Goal: Task Accomplishment & Management: Use online tool/utility

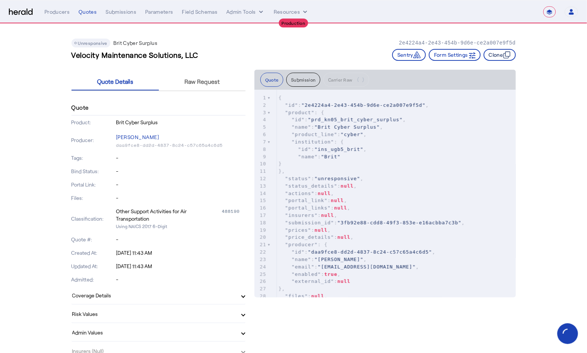
click at [508, 55] on icon "button" at bounding box center [506, 54] width 7 height 7
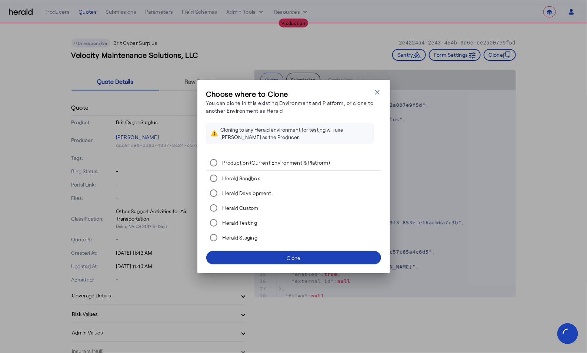
click at [236, 193] on label "Herald Development" at bounding box center [246, 192] width 51 height 7
click at [261, 266] on span at bounding box center [293, 257] width 175 height 18
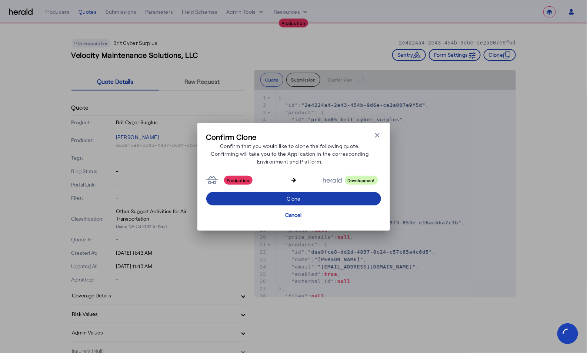
click at [300, 198] on div "Clone" at bounding box center [294, 198] width 14 height 8
select select "**********"
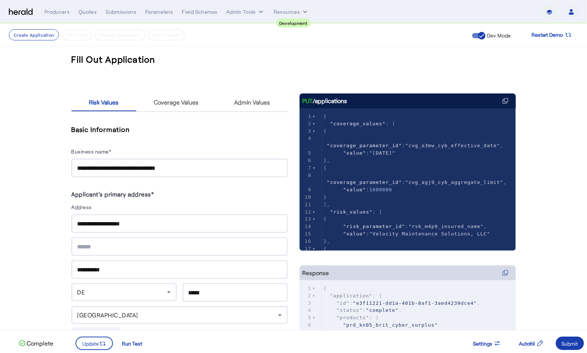
click at [566, 342] on div "Submit" at bounding box center [570, 343] width 16 height 8
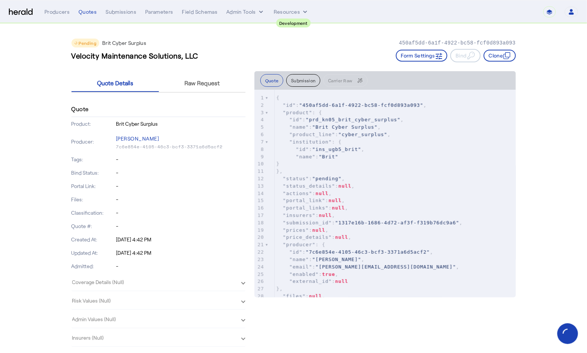
drag, startPoint x: 445, startPoint y: 41, endPoint x: 518, endPoint y: 46, distance: 73.1
copy p "450af5dd-6a1f-4922-bc58-fcf0d893a093"
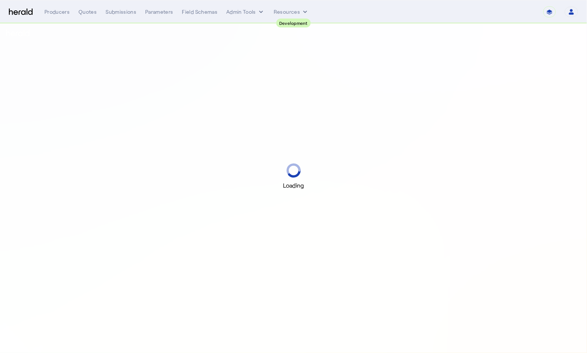
select select "pfm_2v8p_herald_api"
